Goal: Transaction & Acquisition: Purchase product/service

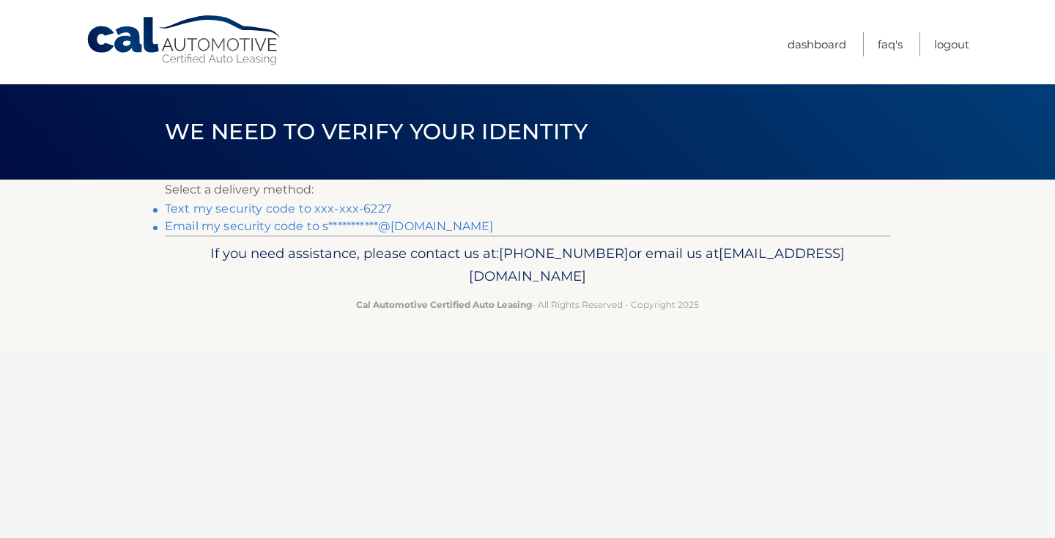
click at [347, 204] on link "Text my security code to xxx-xxx-6227" at bounding box center [278, 209] width 226 height 14
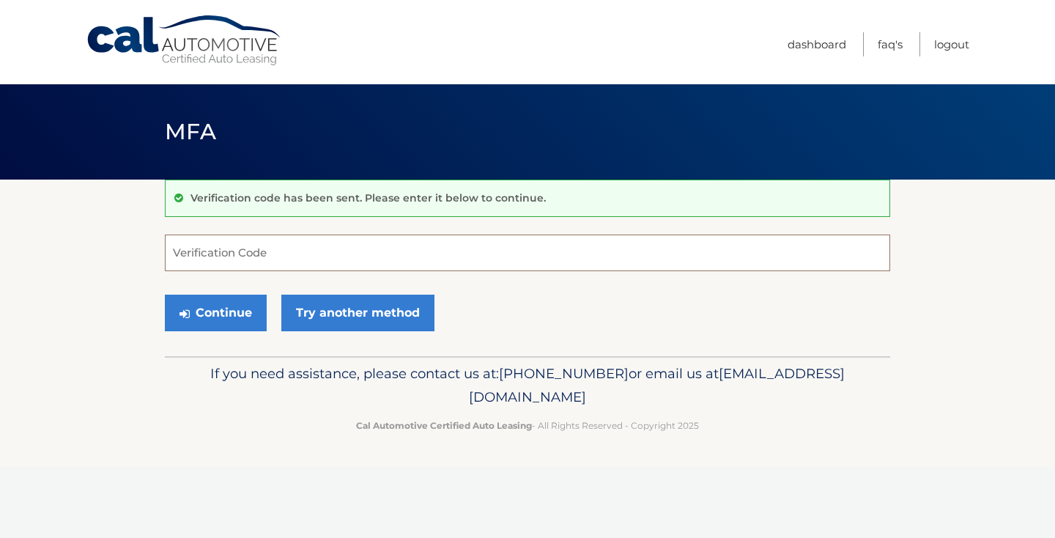
click at [513, 253] on input "Verification Code" at bounding box center [528, 253] width 726 height 37
type input "635866"
click at [251, 317] on button "Continue" at bounding box center [216, 313] width 102 height 37
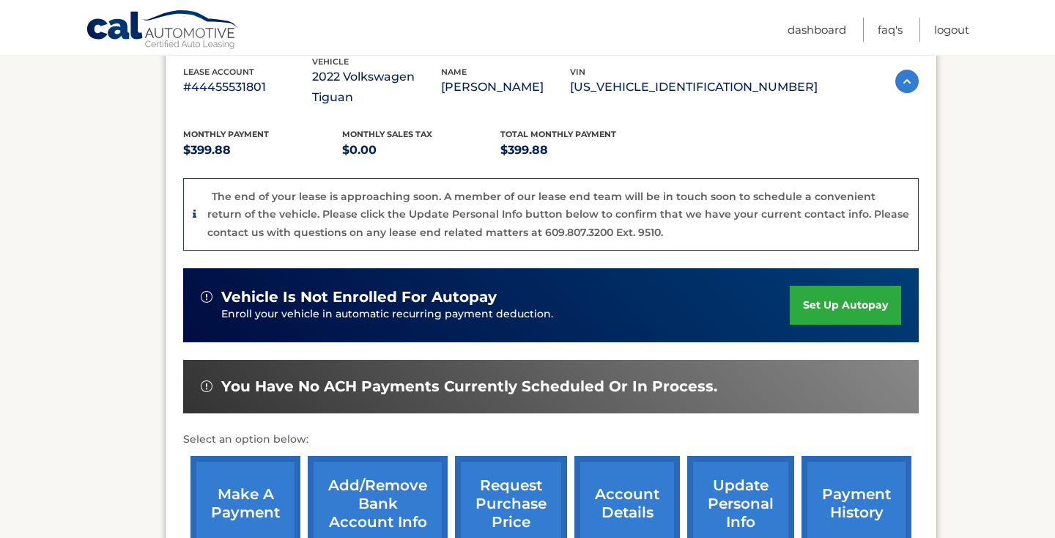
scroll to position [298, 0]
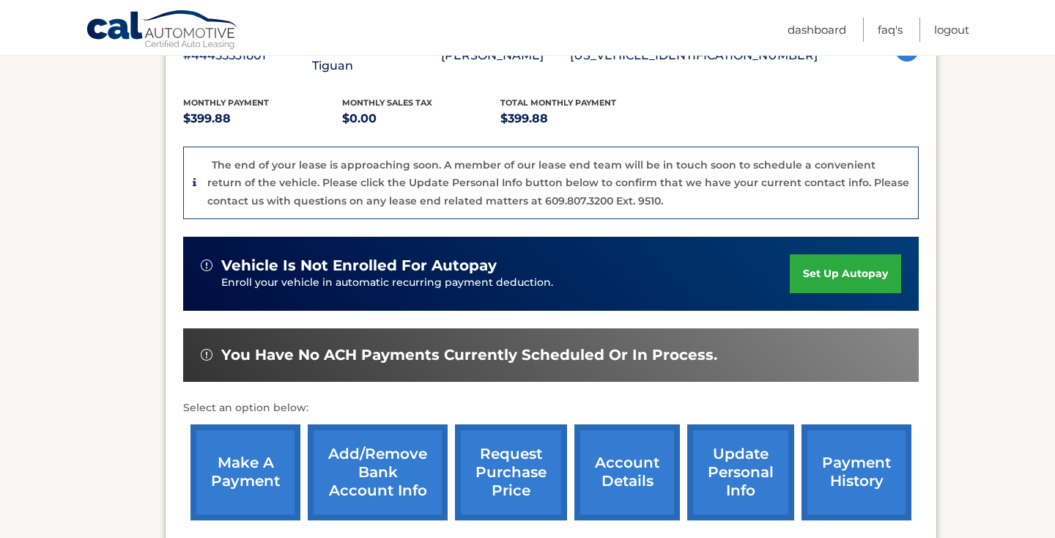
click at [247, 443] on link "make a payment" at bounding box center [246, 472] width 110 height 96
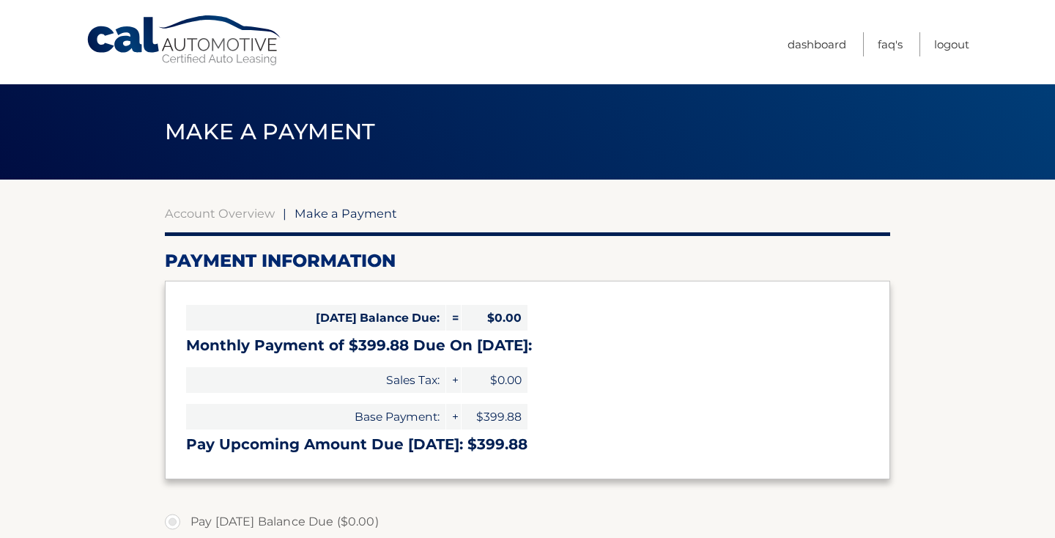
select select "NGU5Nzc0NjUtNzY5Mi00YTRiLTgzYWYtNDU4Zjc5ZGE0ZDRl"
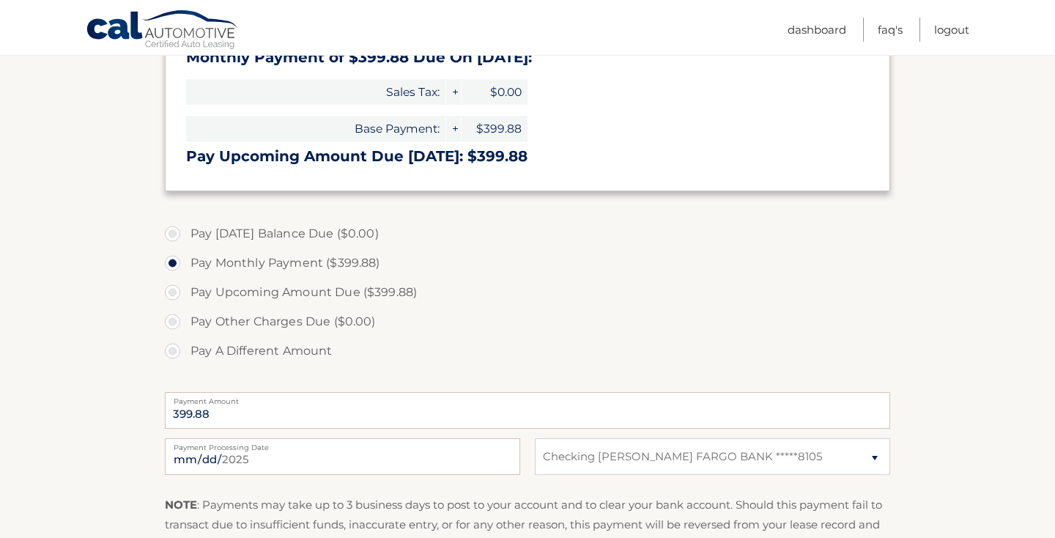
scroll to position [417, 0]
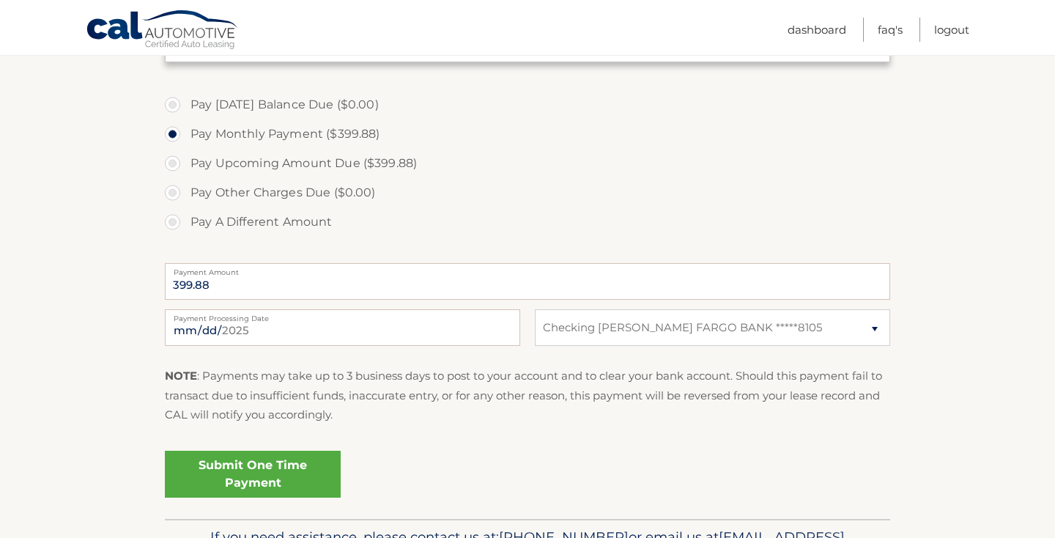
click at [231, 473] on link "Submit One Time Payment" at bounding box center [253, 474] width 176 height 47
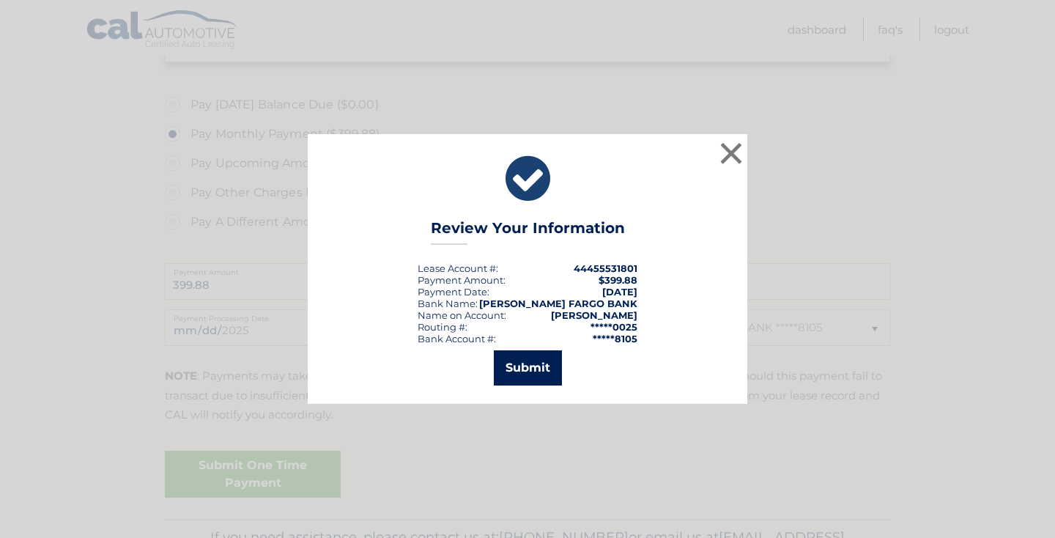
click at [550, 368] on button "Submit" at bounding box center [528, 367] width 68 height 35
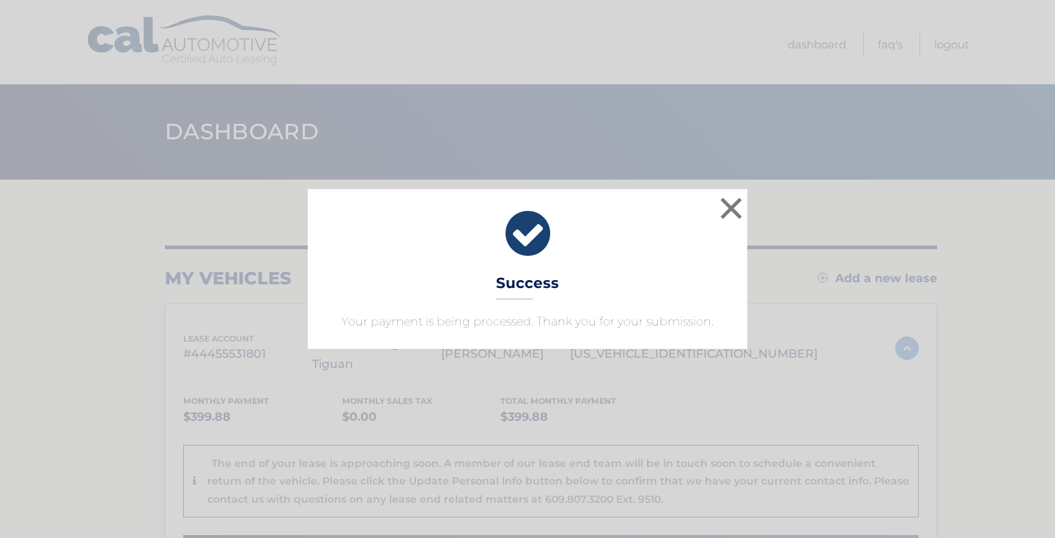
click at [520, 226] on icon at bounding box center [527, 233] width 403 height 53
click at [732, 209] on button "×" at bounding box center [731, 207] width 29 height 29
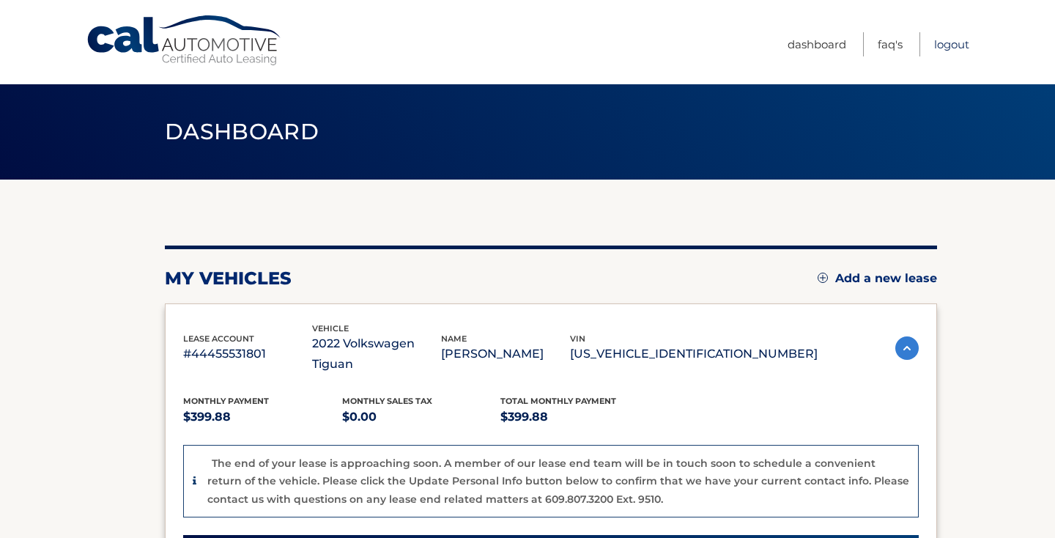
click at [956, 43] on link "Logout" at bounding box center [951, 44] width 35 height 24
